Goal: Transaction & Acquisition: Download file/media

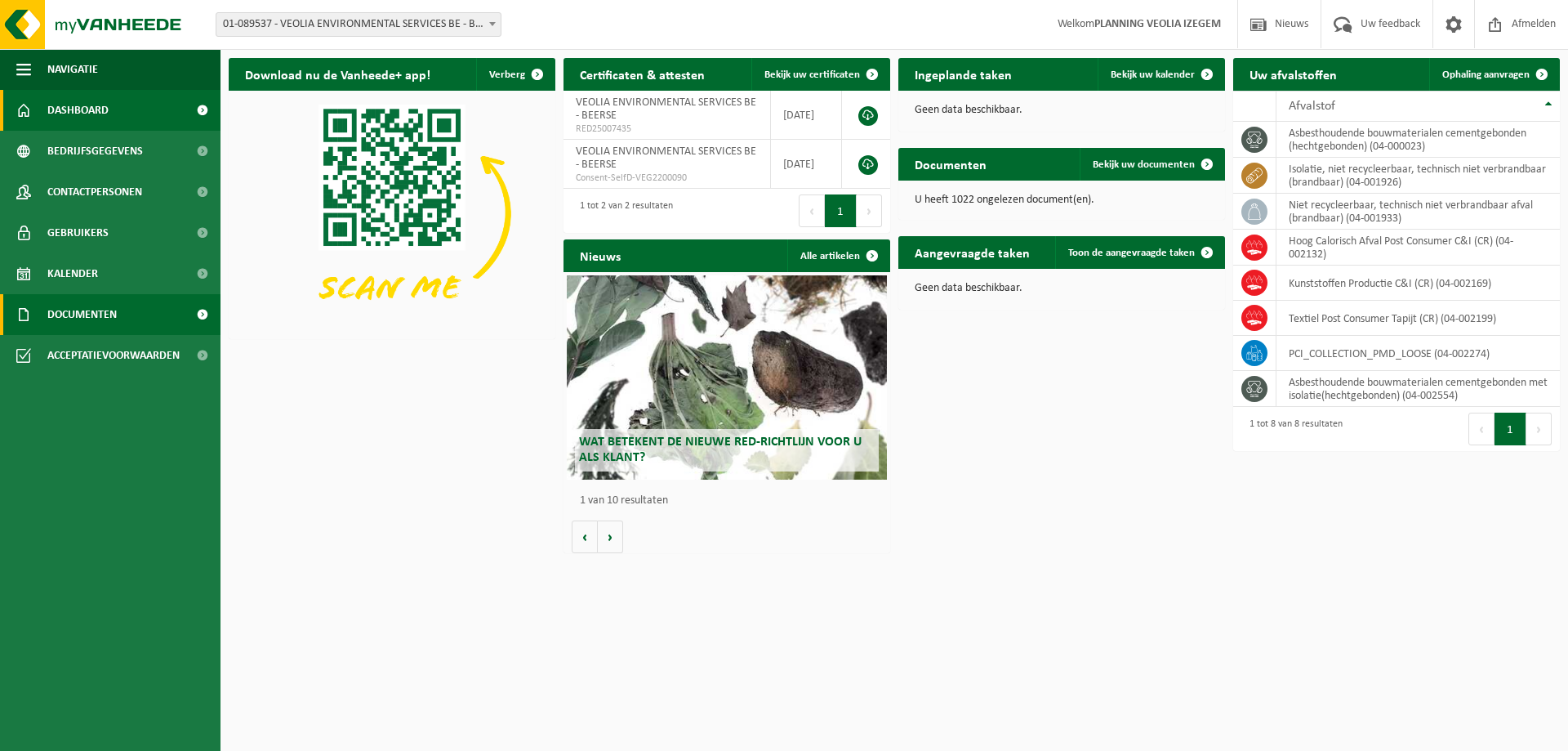
click at [86, 308] on span "Documenten" at bounding box center [82, 315] width 70 height 41
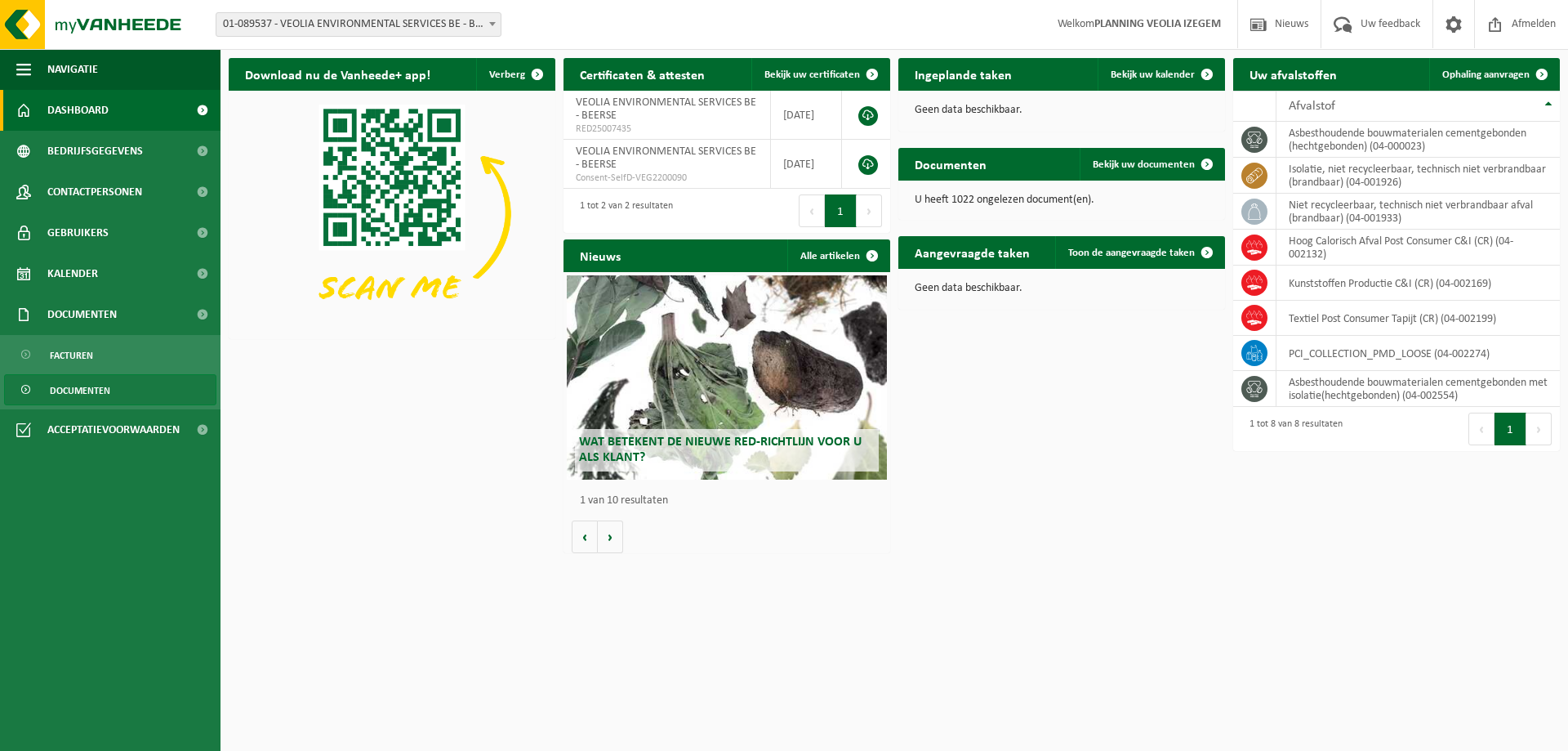
click at [97, 392] on span "Documenten" at bounding box center [81, 391] width 61 height 31
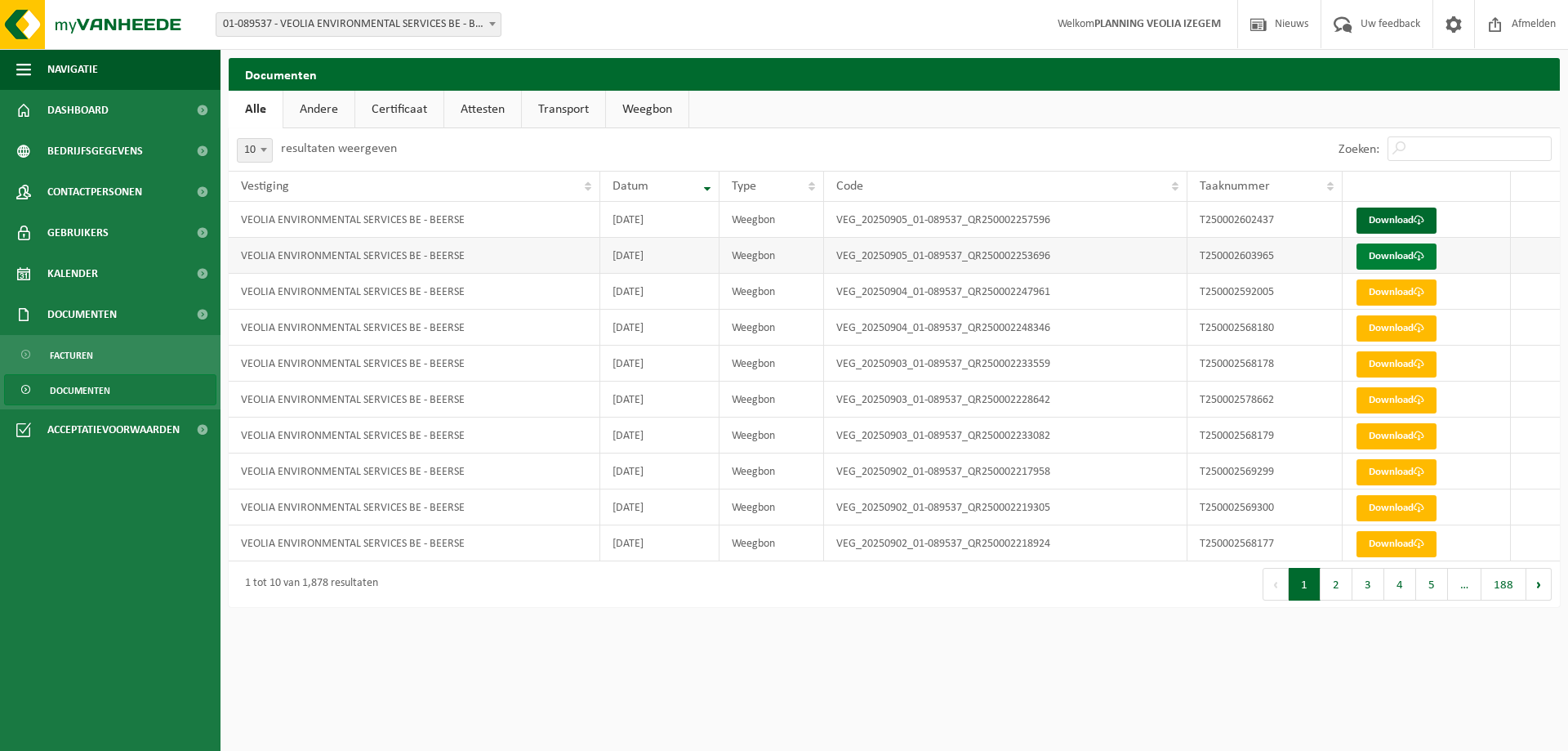
click at [1382, 258] on link "Download" at bounding box center [1396, 257] width 80 height 27
click at [1398, 220] on link "Download" at bounding box center [1396, 220] width 80 height 27
click at [1399, 256] on link "Download" at bounding box center [1396, 257] width 80 height 27
